Goal: Information Seeking & Learning: Learn about a topic

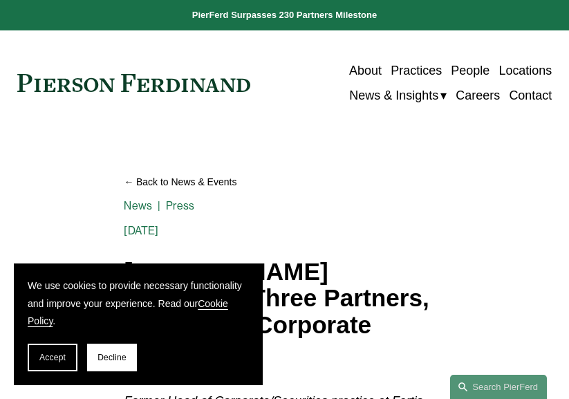
scroll to position [1806, 0]
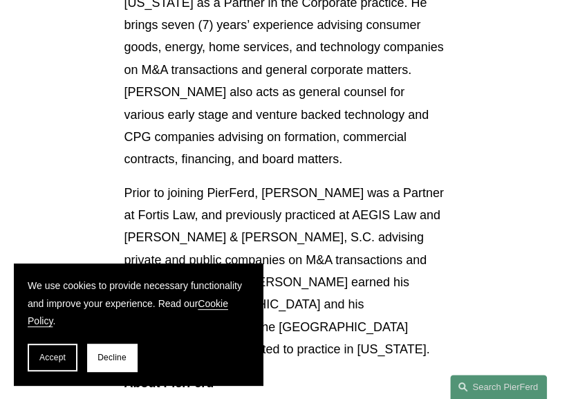
click at [203, 182] on p "Prior to joining PierFerd, [PERSON_NAME] was a Partner at Fortis Law, and previ…" at bounding box center [284, 271] width 321 height 179
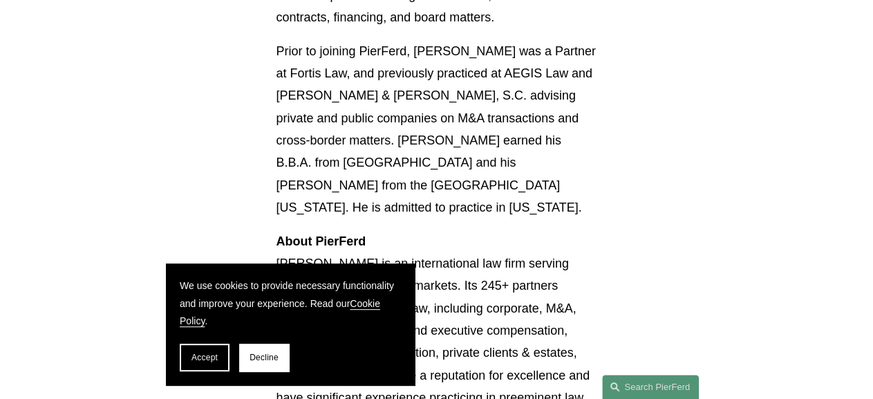
scroll to position [1949, 0]
